Goal: Check status: Check status

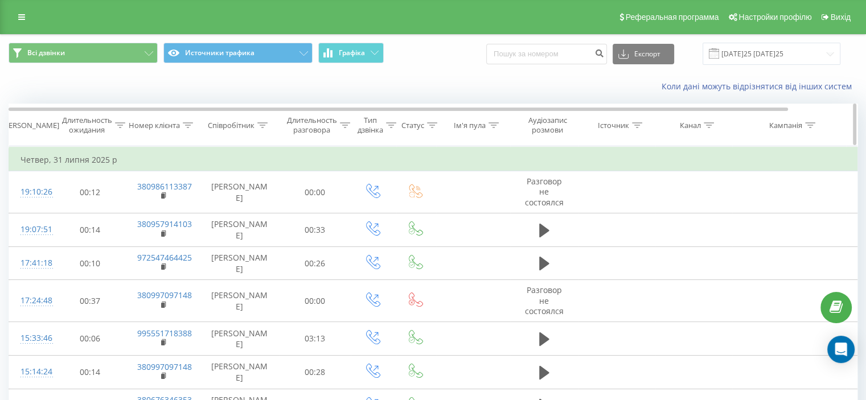
click at [150, 144] on th "Номер клієнта" at bounding box center [163, 125] width 74 height 42
click at [719, 50] on span at bounding box center [714, 53] width 10 height 10
click at [729, 54] on input "[DATE]25 [DATE]25" at bounding box center [772, 54] width 138 height 22
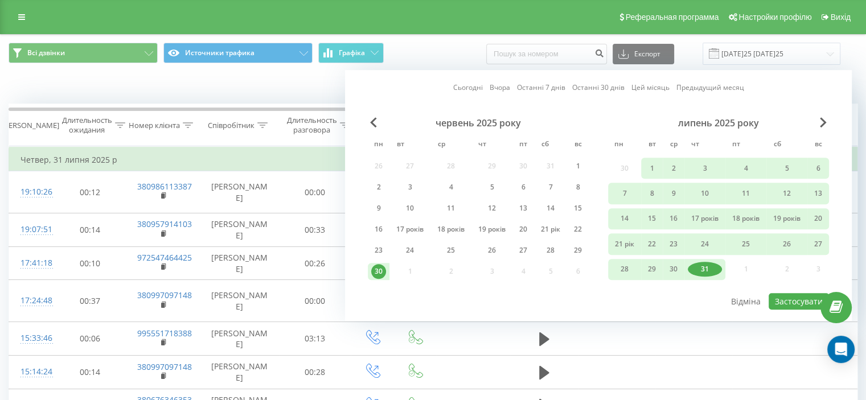
click at [650, 91] on font "Цей місяць" at bounding box center [651, 88] width 38 height 10
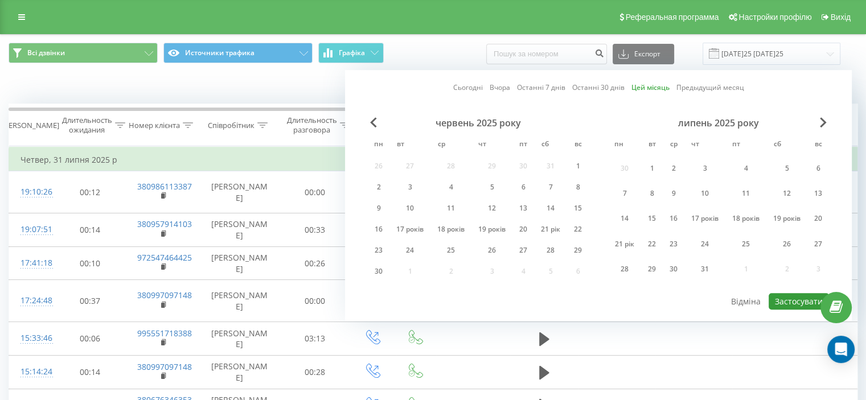
click at [797, 297] on font "Застосувати" at bounding box center [799, 301] width 48 height 11
type input "[DATE]25 [DATE]25"
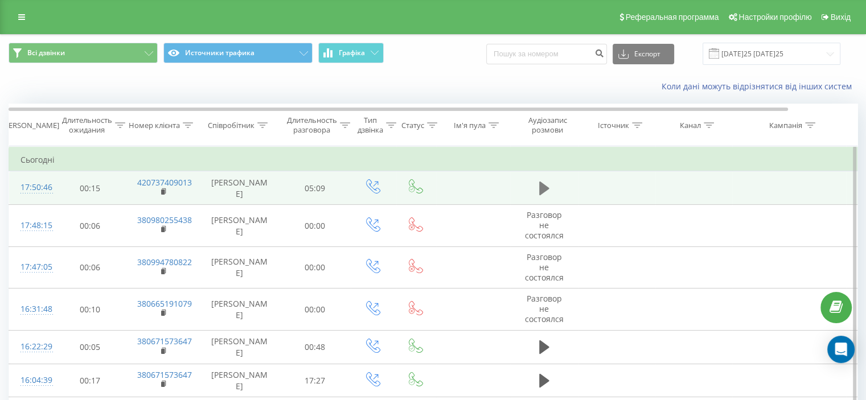
click at [539, 193] on icon at bounding box center [544, 189] width 10 height 14
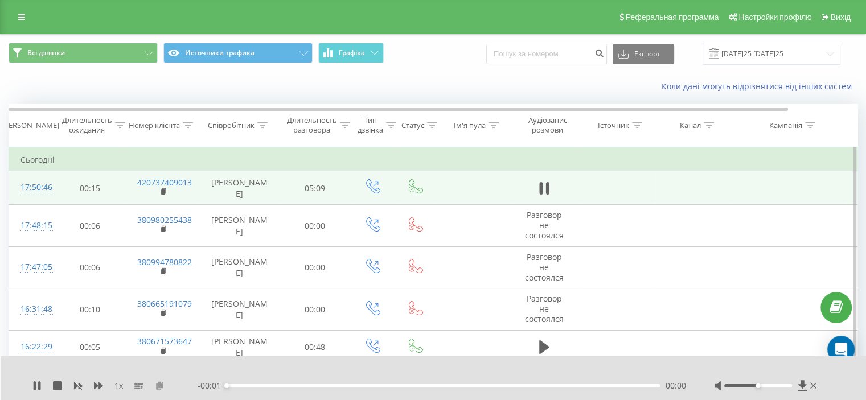
click at [161, 382] on icon at bounding box center [160, 386] width 10 height 8
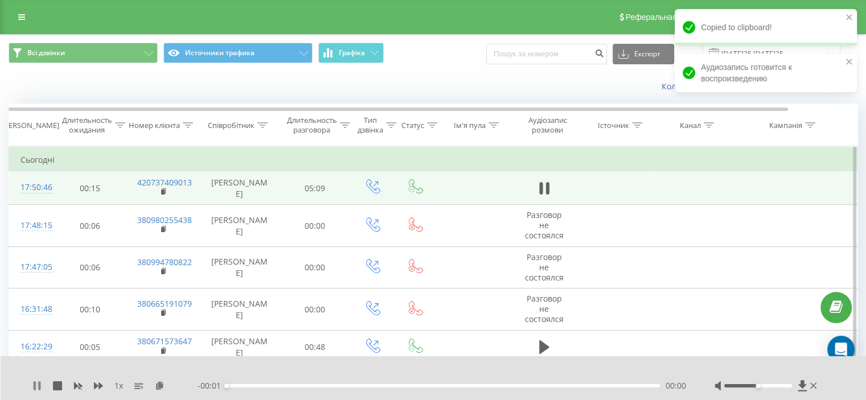
click at [37, 382] on icon at bounding box center [36, 386] width 9 height 9
